Goal: Entertainment & Leisure: Consume media (video, audio)

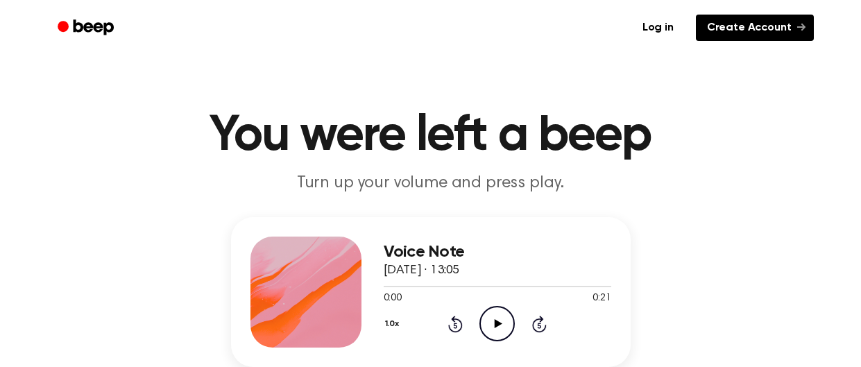
click at [739, 30] on link "Create Account" at bounding box center [755, 28] width 118 height 26
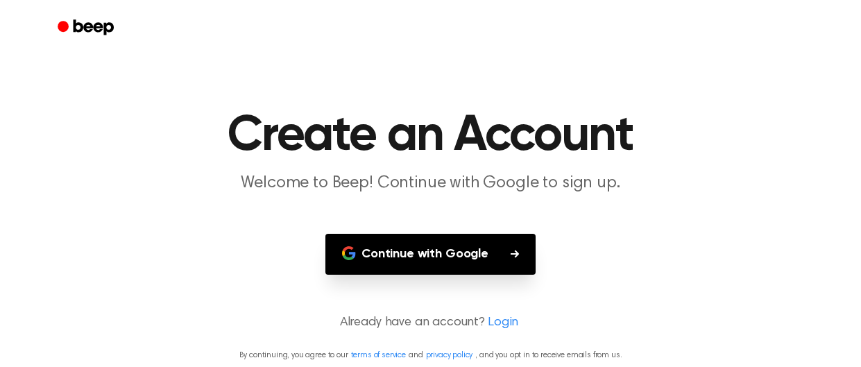
click at [404, 258] on button "Continue with Google" at bounding box center [430, 254] width 210 height 41
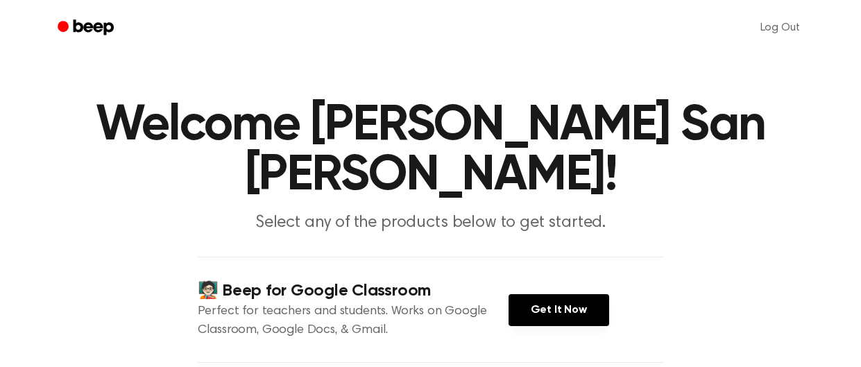
scroll to position [6, 0]
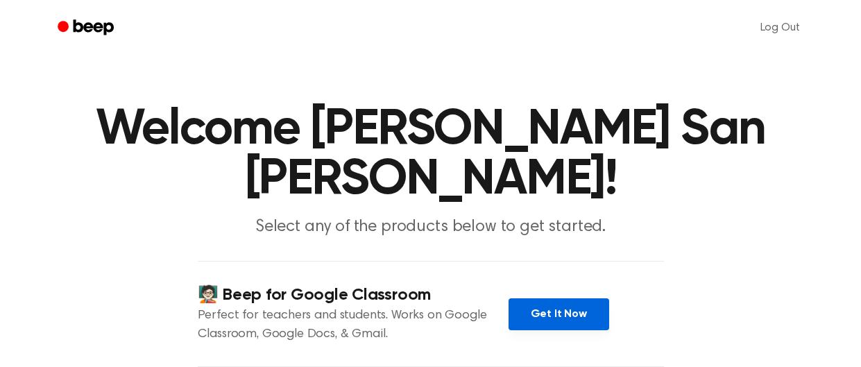
click at [549, 298] on link "Get It Now" at bounding box center [558, 314] width 101 height 32
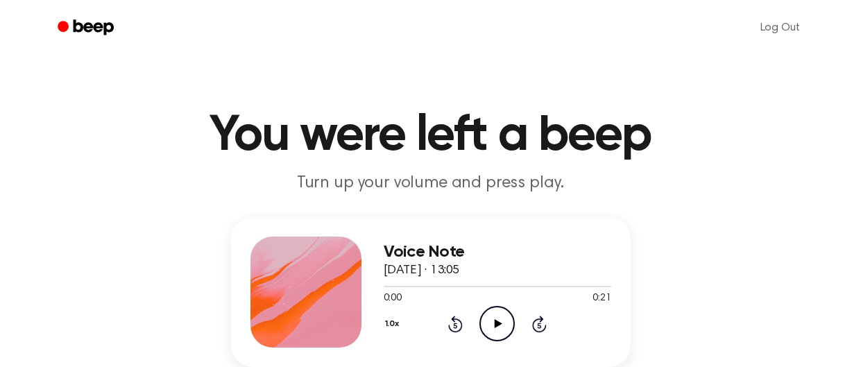
click at [488, 322] on icon "Play Audio" at bounding box center [496, 323] width 35 height 35
click at [498, 311] on icon "Pause Audio" at bounding box center [496, 323] width 35 height 35
click at [460, 319] on icon "Rewind 5 seconds" at bounding box center [454, 324] width 15 height 18
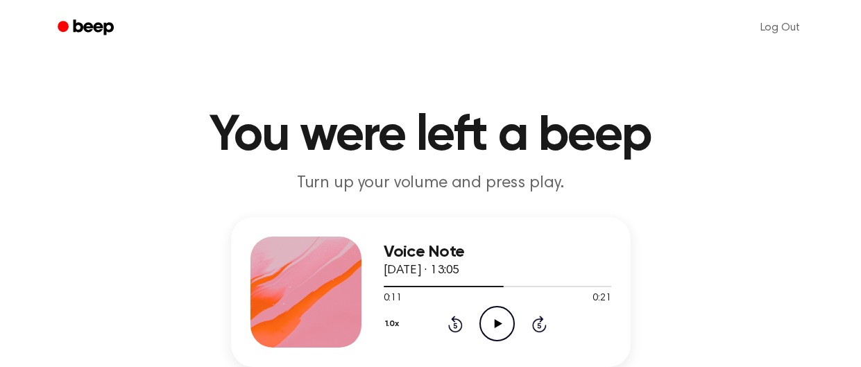
click at [460, 319] on icon "Rewind 5 seconds" at bounding box center [454, 324] width 15 height 18
click at [485, 322] on icon "Play Audio" at bounding box center [496, 323] width 35 height 35
click at [496, 323] on icon "Pause Audio" at bounding box center [496, 323] width 35 height 35
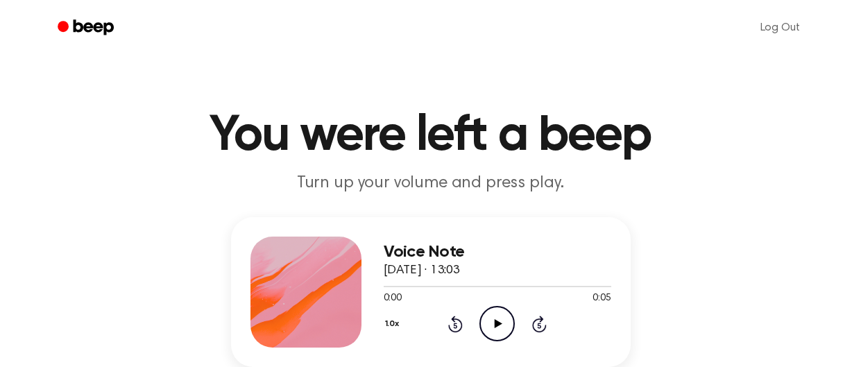
click at [497, 313] on icon "Play Audio" at bounding box center [496, 323] width 35 height 35
click at [497, 313] on icon "Pause Audio" at bounding box center [496, 323] width 35 height 35
click at [385, 286] on div at bounding box center [491, 286] width 216 height 1
click at [385, 286] on div at bounding box center [496, 286] width 227 height 1
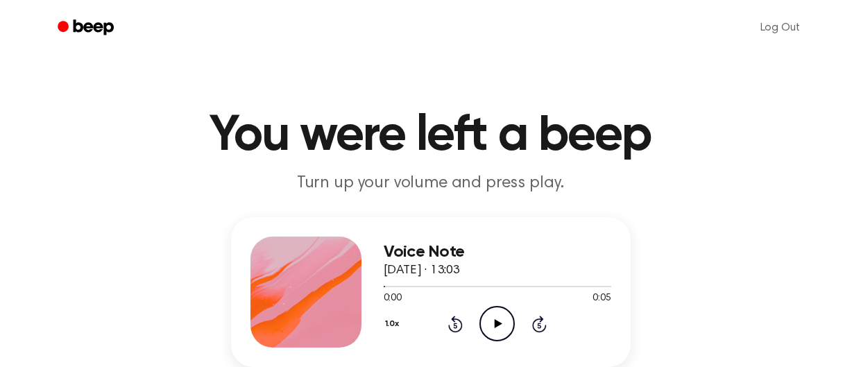
click at [494, 327] on icon "Play Audio" at bounding box center [496, 323] width 35 height 35
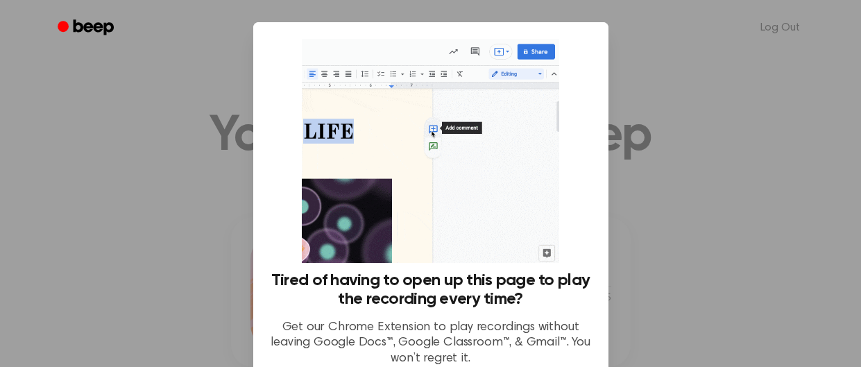
click at [675, 278] on div at bounding box center [430, 183] width 861 height 367
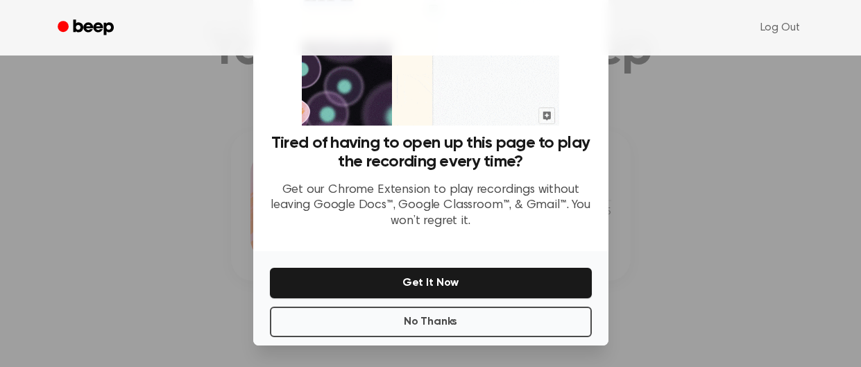
scroll to position [96, 0]
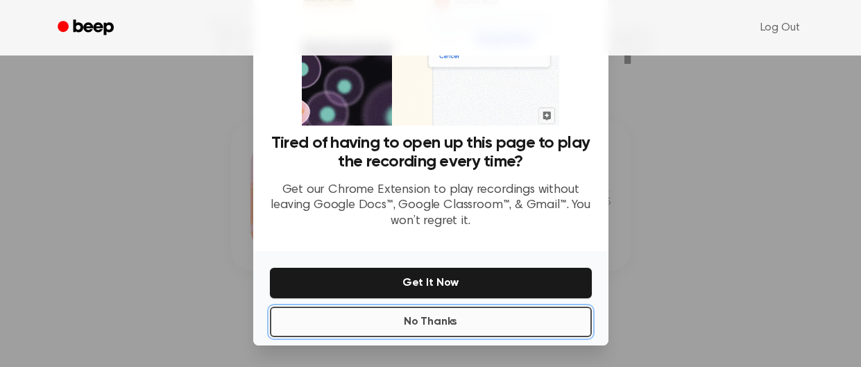
click at [465, 324] on button "No Thanks" at bounding box center [431, 321] width 322 height 31
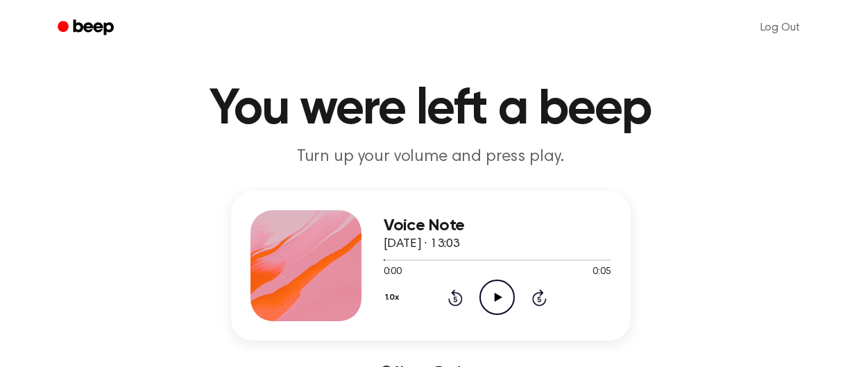
scroll to position [25, 0]
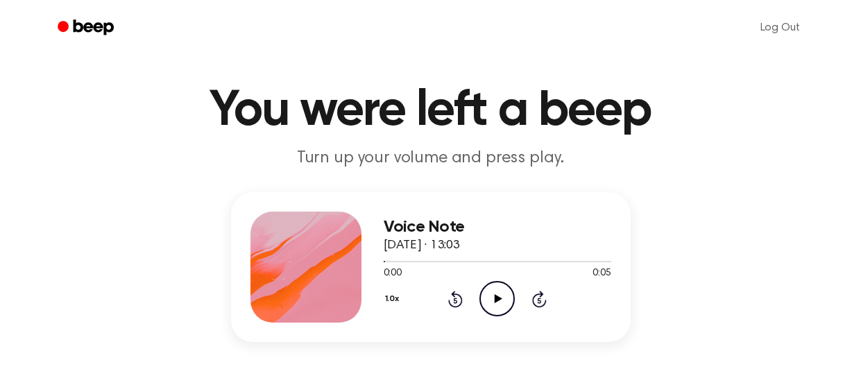
click at [497, 295] on icon "Play Audio" at bounding box center [496, 298] width 35 height 35
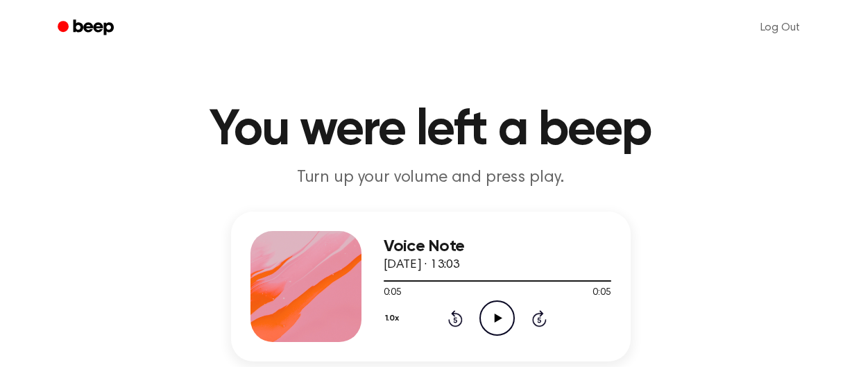
scroll to position [0, 0]
